Goal: Information Seeking & Learning: Understand process/instructions

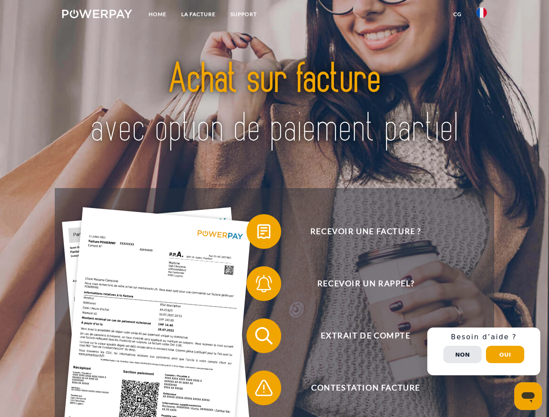
click at [97, 15] on img at bounding box center [97, 14] width 70 height 9
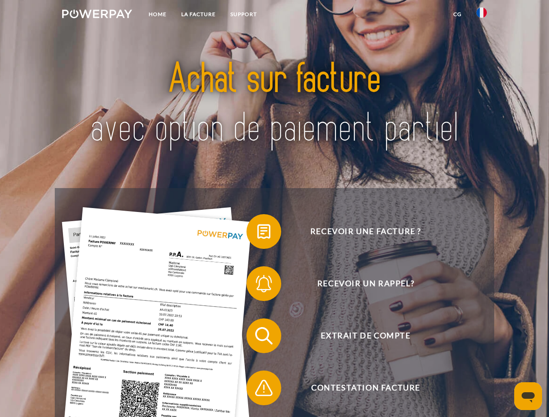
click at [481, 15] on img at bounding box center [481, 12] width 10 height 10
click at [457, 14] on link "CG" at bounding box center [457, 15] width 23 height 16
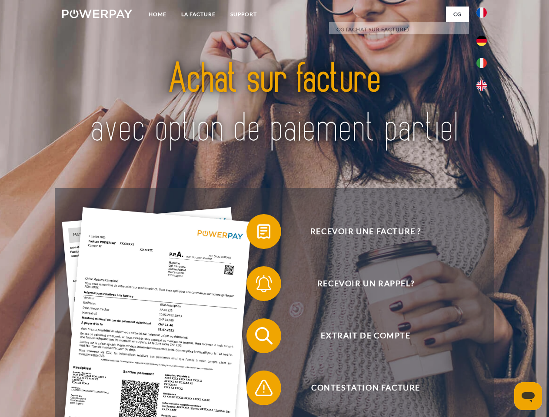
click at [257, 233] on span at bounding box center [250, 231] width 43 height 43
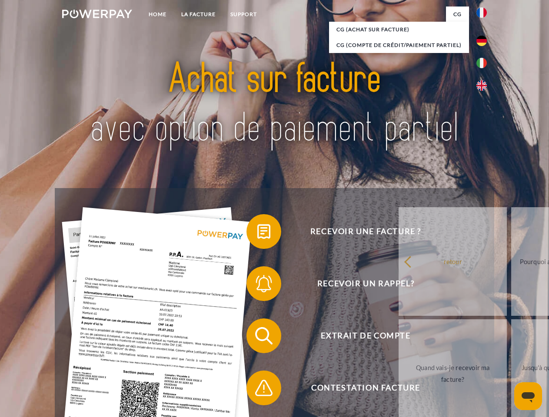
click at [257, 285] on span at bounding box center [250, 283] width 43 height 43
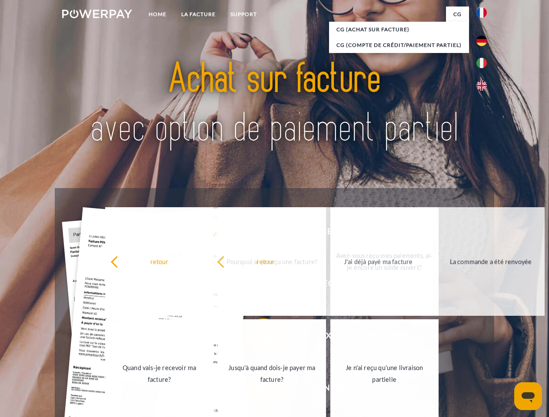
click at [330, 390] on link "Je n'ai reçu qu'une livraison partielle" at bounding box center [384, 373] width 108 height 109
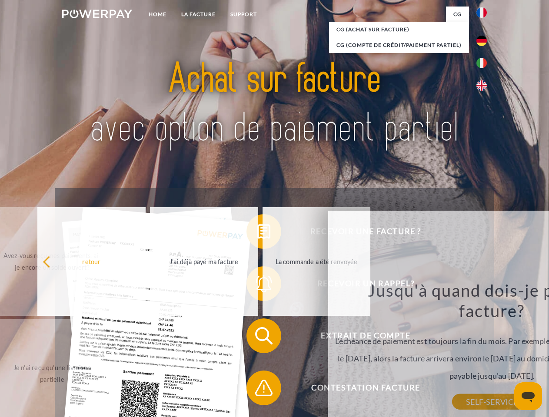
click at [483, 351] on div "Recevoir une facture ? Recevoir un rappel? Extrait de compte retour" at bounding box center [274, 362] width 439 height 348
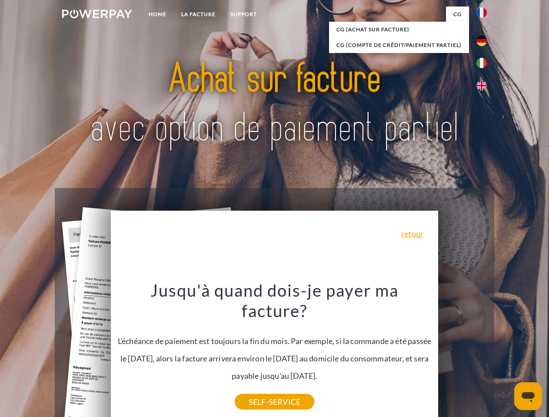
click at [462, 353] on span "Extrait de compte" at bounding box center [365, 335] width 213 height 35
click at [505, 354] on header "Home LA FACTURE Support" at bounding box center [274, 300] width 549 height 600
